Goal: Transaction & Acquisition: Subscribe to service/newsletter

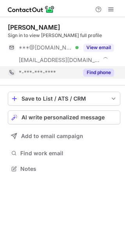
scroll to position [163, 125]
click at [97, 73] on button "Find phone" at bounding box center [98, 73] width 31 height 8
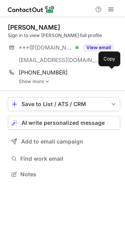
scroll to position [168, 125]
click at [109, 72] on span at bounding box center [110, 72] width 6 height 6
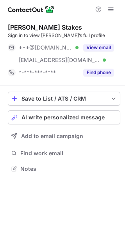
scroll to position [163, 125]
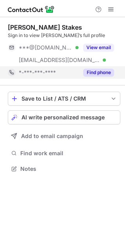
click at [90, 73] on button "Find phone" at bounding box center [98, 73] width 31 height 8
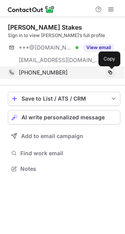
click at [109, 72] on span at bounding box center [110, 72] width 6 height 6
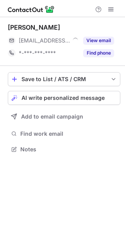
scroll to position [4, 4]
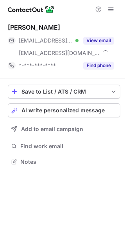
scroll to position [156, 125]
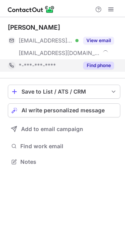
click at [94, 65] on button "Find phone" at bounding box center [98, 66] width 31 height 8
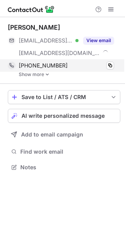
scroll to position [161, 125]
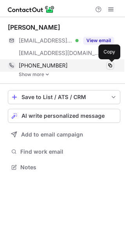
click at [109, 66] on span at bounding box center [110, 65] width 6 height 6
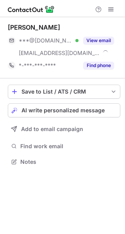
scroll to position [156, 125]
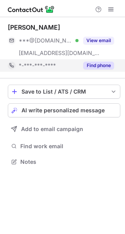
click at [97, 66] on button "Find phone" at bounding box center [98, 66] width 31 height 8
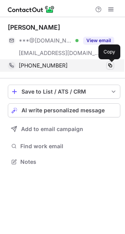
click at [109, 66] on span at bounding box center [110, 65] width 6 height 6
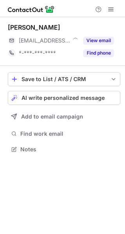
scroll to position [4, 4]
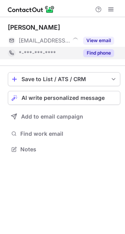
click at [93, 53] on button "Find phone" at bounding box center [98, 53] width 31 height 8
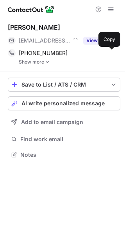
scroll to position [149, 125]
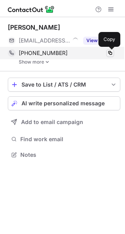
click at [109, 53] on span at bounding box center [110, 53] width 6 height 6
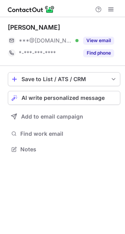
scroll to position [4, 4]
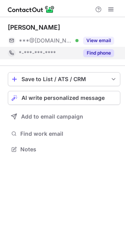
click at [98, 53] on button "Find phone" at bounding box center [98, 53] width 31 height 8
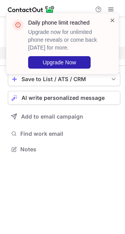
click at [111, 23] on span at bounding box center [112, 20] width 6 height 8
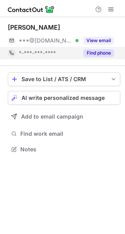
click at [113, 18] on span at bounding box center [112, 20] width 6 height 8
click at [111, 13] on div "Daily phone limit reached Upgrade now for unlimited phone reveals or come back …" at bounding box center [62, 43] width 112 height 61
click at [111, 11] on span at bounding box center [111, 9] width 6 height 6
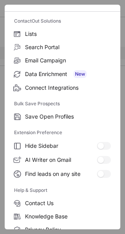
scroll to position [90, 0]
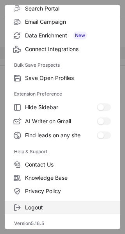
click at [36, 201] on label "Logout" at bounding box center [62, 207] width 115 height 13
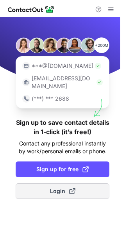
click at [55, 187] on span "Login" at bounding box center [62, 191] width 25 height 8
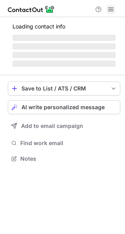
scroll to position [4, 4]
click at [112, 9] on span at bounding box center [111, 9] width 6 height 6
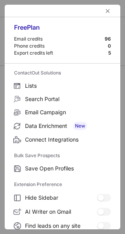
scroll to position [90, 0]
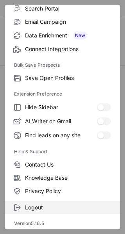
click at [20, 206] on span at bounding box center [17, 207] width 6 height 6
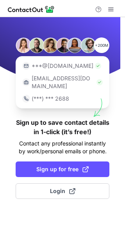
click at [48, 205] on div "+200M ***@gmail.com ***@company.com (***) *** 2688 Sign up to save contact deta…" at bounding box center [62, 125] width 125 height 217
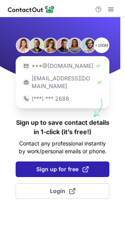
click at [57, 165] on span "Sign up for free" at bounding box center [62, 169] width 52 height 8
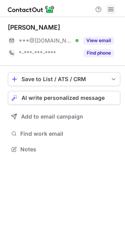
scroll to position [4, 4]
click at [111, 9] on span at bounding box center [111, 9] width 6 height 6
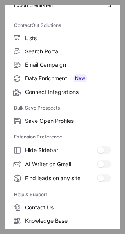
scroll to position [90, 0]
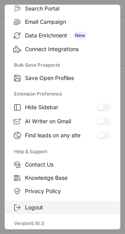
click at [31, 205] on span "Logout" at bounding box center [68, 207] width 86 height 7
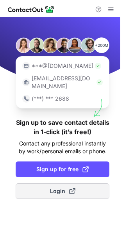
click at [52, 187] on span "Login" at bounding box center [62, 191] width 25 height 8
